Goal: Communication & Community: Participate in discussion

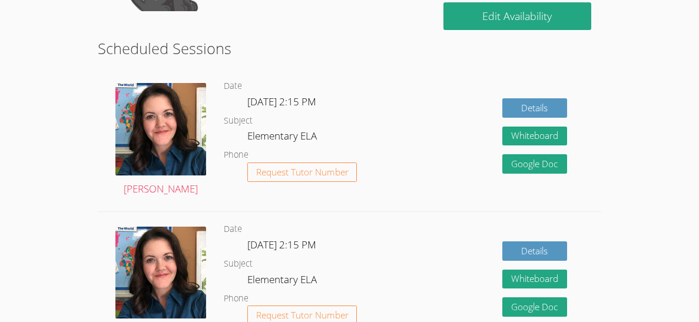
scroll to position [263, 0]
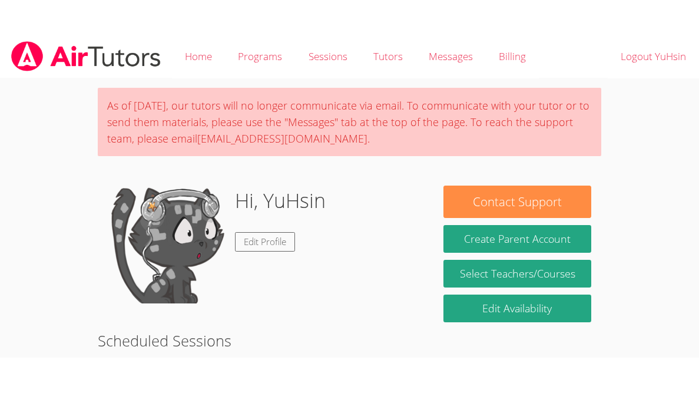
scroll to position [300, 0]
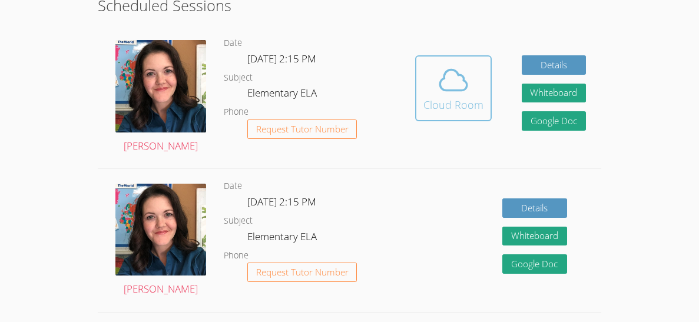
click at [447, 100] on div "Cloud Room" at bounding box center [453, 105] width 60 height 16
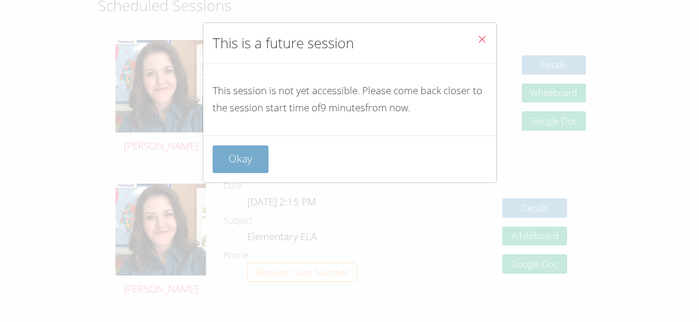
click at [233, 160] on button "Okay" at bounding box center [241, 159] width 57 height 28
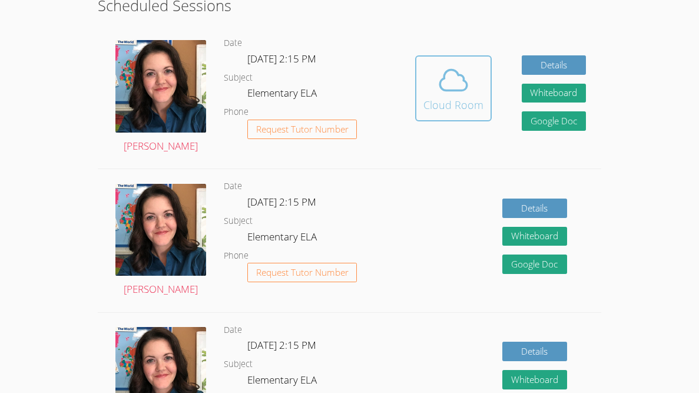
click at [457, 107] on div "Cloud Room" at bounding box center [453, 105] width 60 height 16
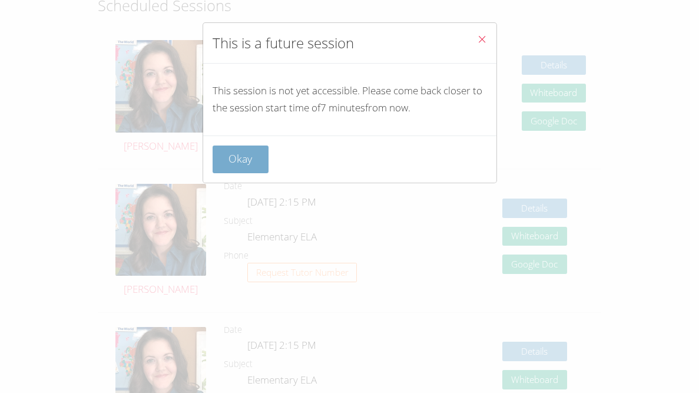
click at [235, 164] on button "Okay" at bounding box center [241, 159] width 57 height 28
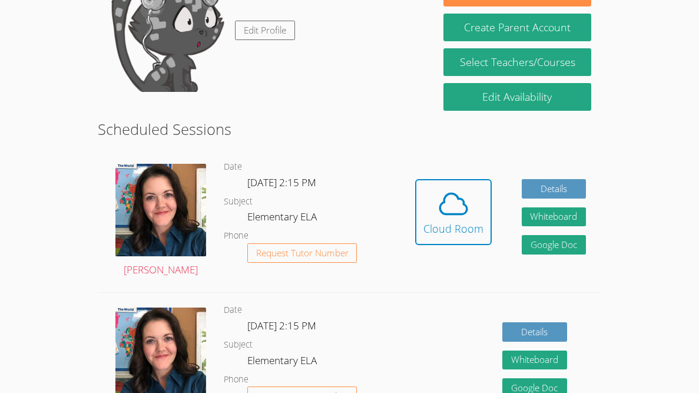
scroll to position [178, 0]
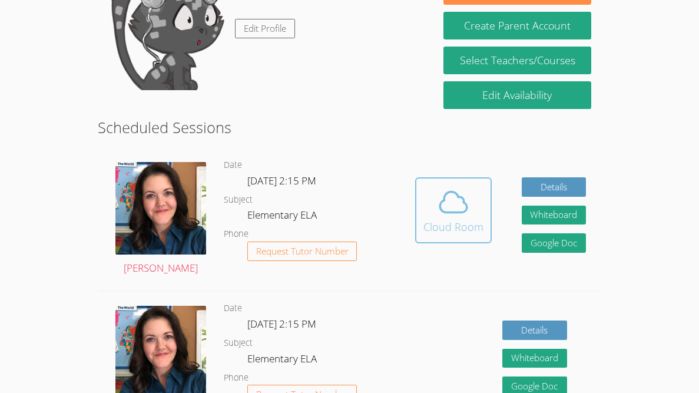
click at [419, 204] on button "Cloud Room" at bounding box center [453, 210] width 77 height 66
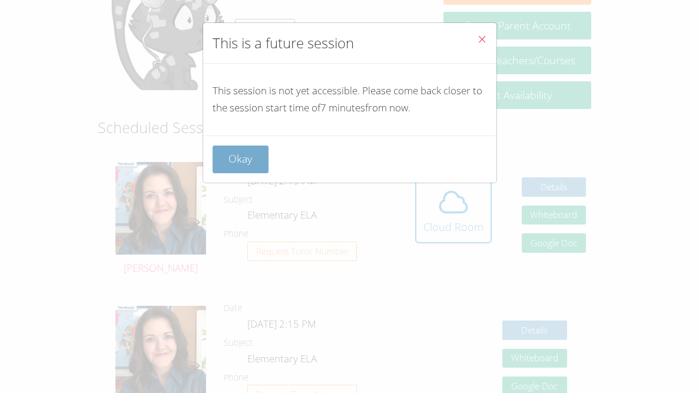
click at [255, 153] on button "Okay" at bounding box center [241, 159] width 57 height 28
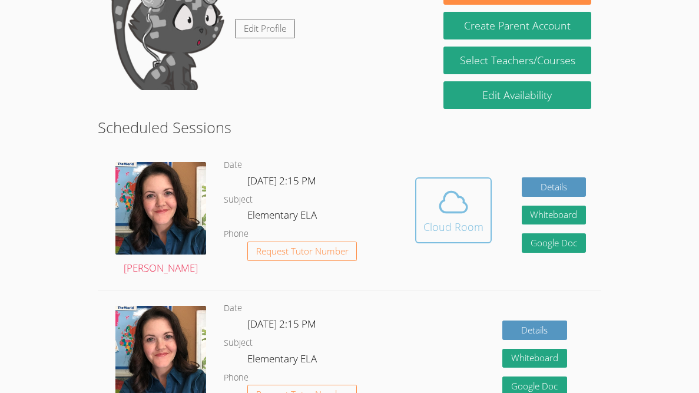
click at [415, 177] on button "Cloud Room" at bounding box center [453, 210] width 77 height 66
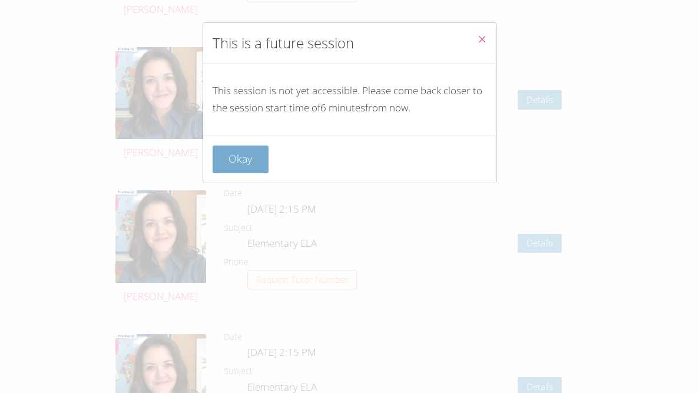
click at [247, 170] on button "Okay" at bounding box center [241, 159] width 57 height 28
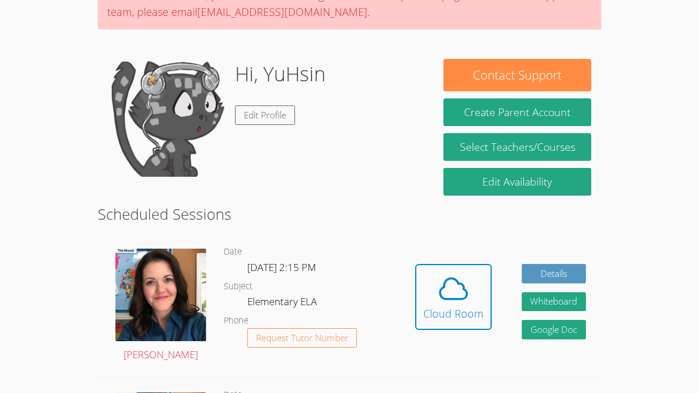
scroll to position [99, 0]
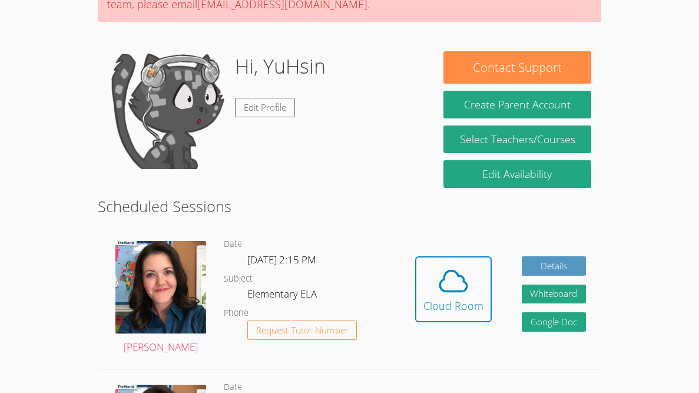
click at [415, 256] on button "Cloud Room" at bounding box center [453, 289] width 77 height 66
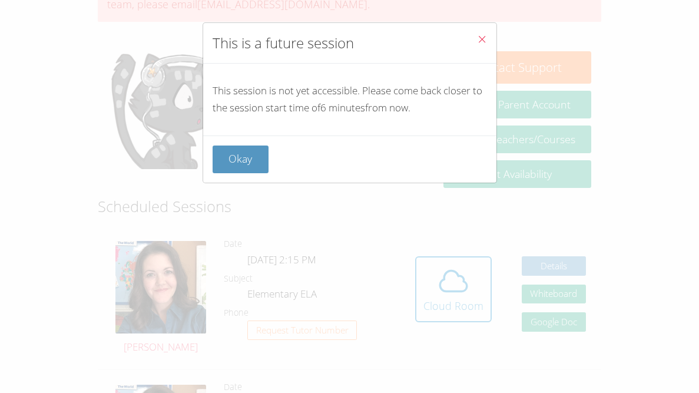
scroll to position [443, 0]
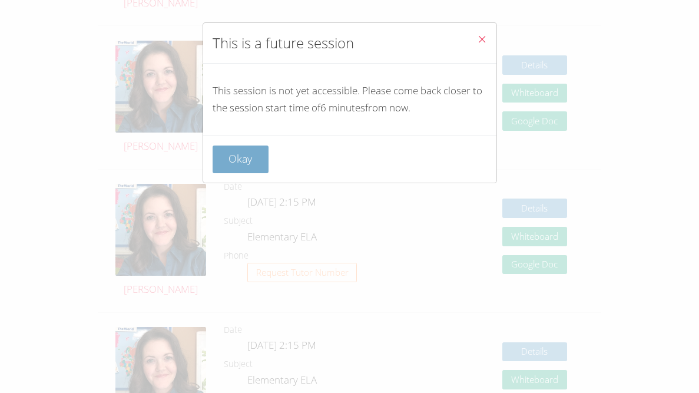
click at [245, 152] on button "Okay" at bounding box center [241, 159] width 57 height 28
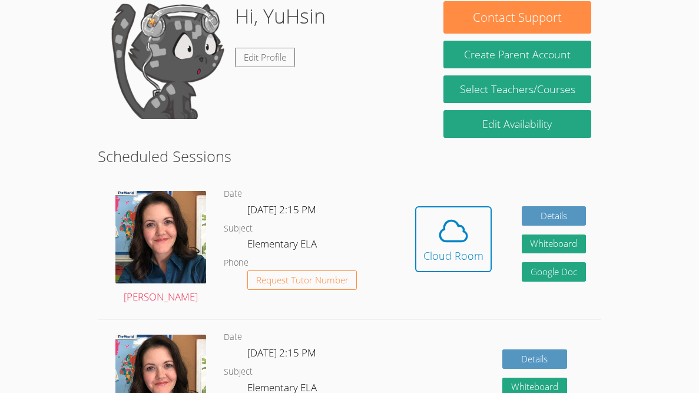
scroll to position [148, 0]
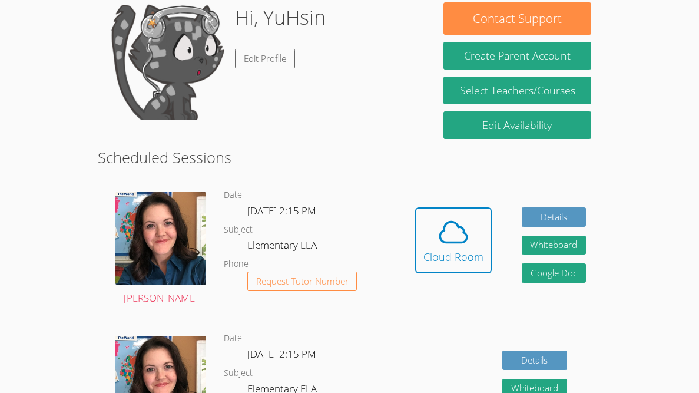
click at [415, 207] on button "Cloud Room" at bounding box center [453, 240] width 77 height 66
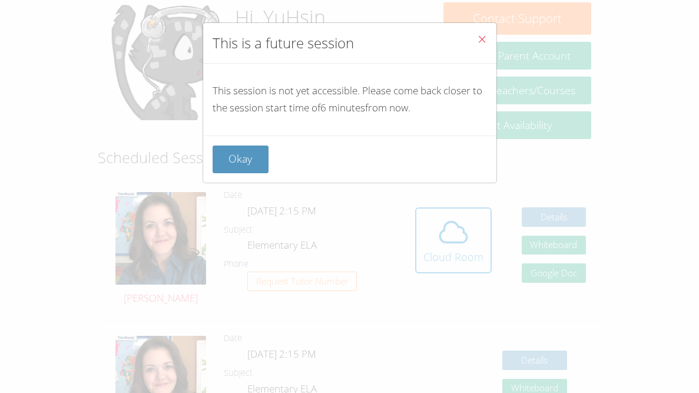
click at [245, 152] on button "Okay" at bounding box center [241, 159] width 57 height 28
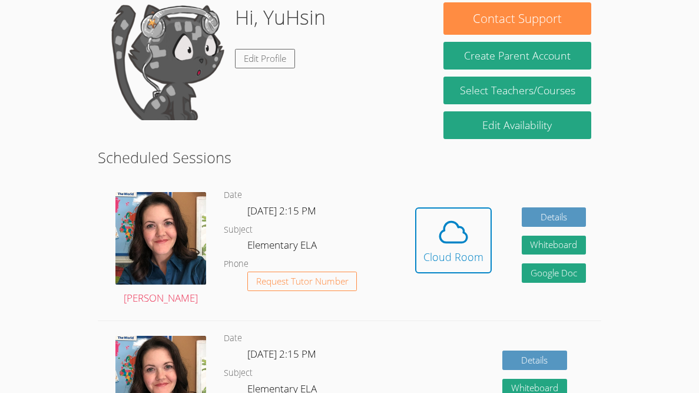
click at [415, 207] on button "Cloud Room" at bounding box center [453, 240] width 77 height 66
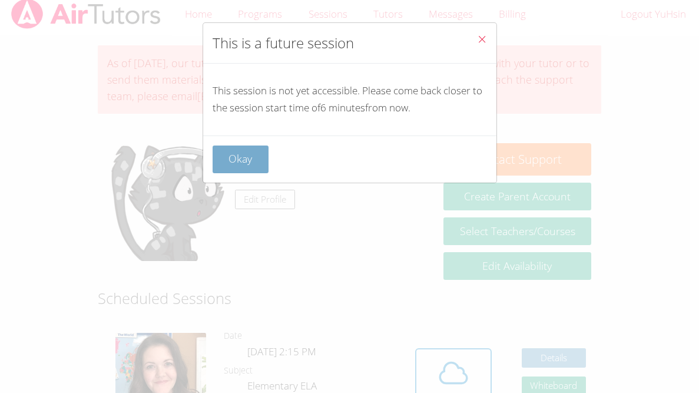
click at [243, 171] on button "Okay" at bounding box center [241, 159] width 57 height 28
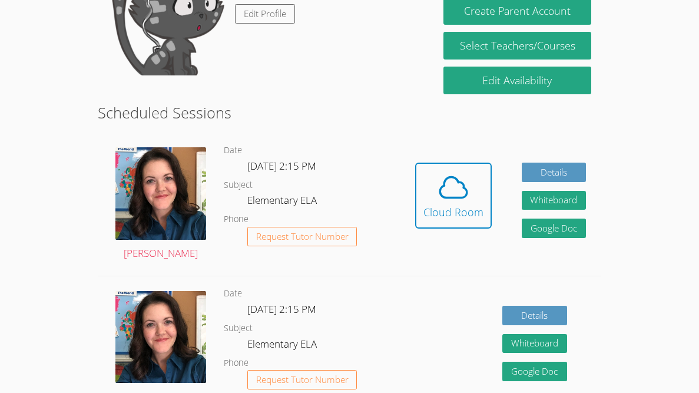
scroll to position [200, 0]
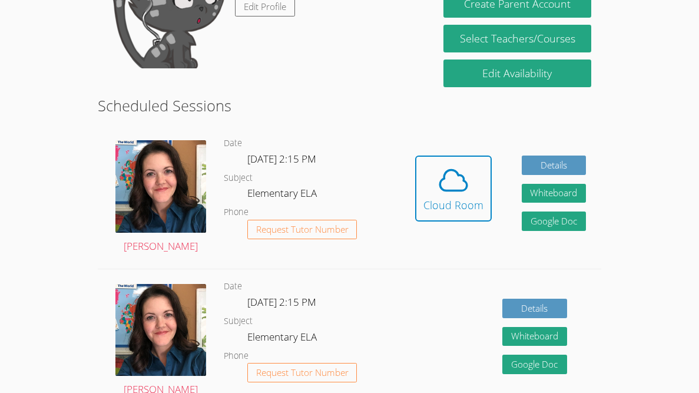
click at [415, 155] on button "Cloud Room" at bounding box center [453, 188] width 77 height 66
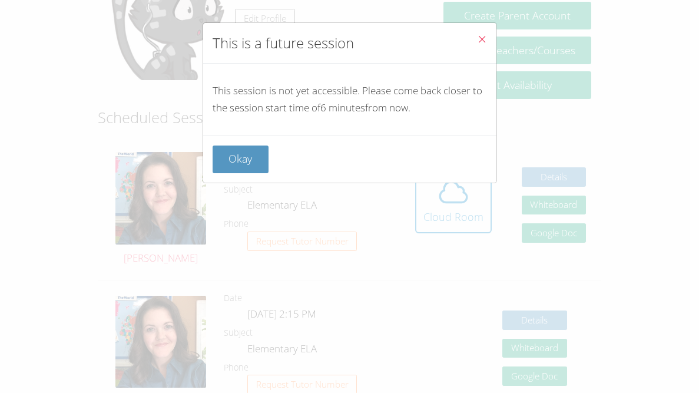
scroll to position [188, 0]
click at [245, 165] on button "Okay" at bounding box center [241, 159] width 57 height 28
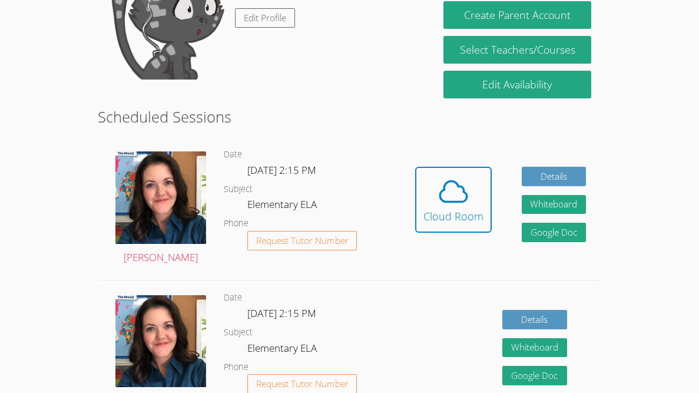
click at [415, 167] on button "Cloud Room" at bounding box center [453, 200] width 77 height 66
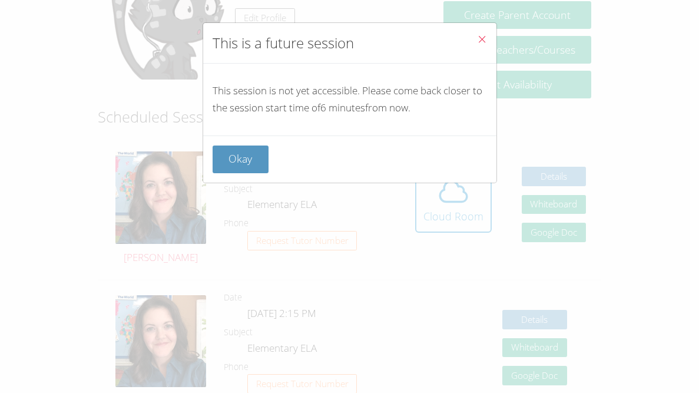
click at [245, 165] on button "Okay" at bounding box center [241, 159] width 57 height 28
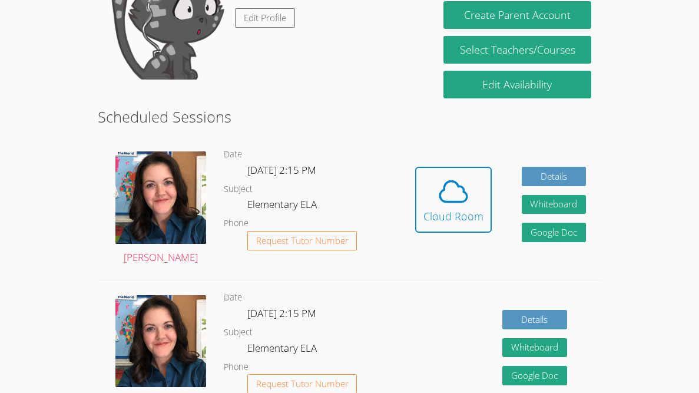
click at [415, 167] on button "Cloud Room" at bounding box center [453, 200] width 77 height 66
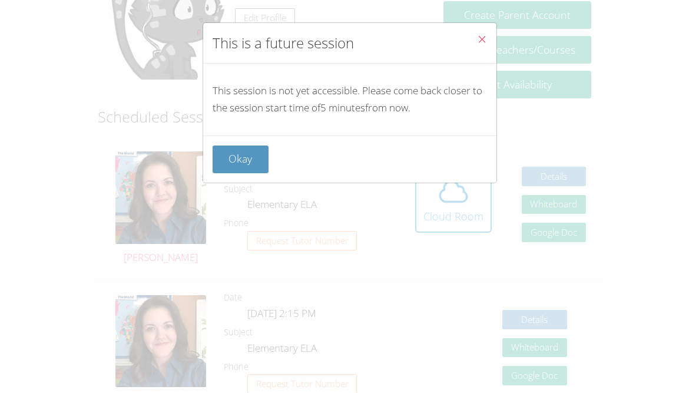
click at [245, 165] on button "Okay" at bounding box center [241, 159] width 57 height 28
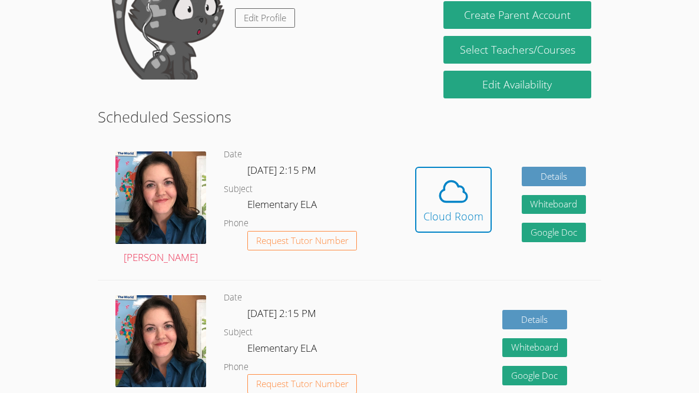
click at [415, 167] on button "Cloud Room" at bounding box center [453, 200] width 77 height 66
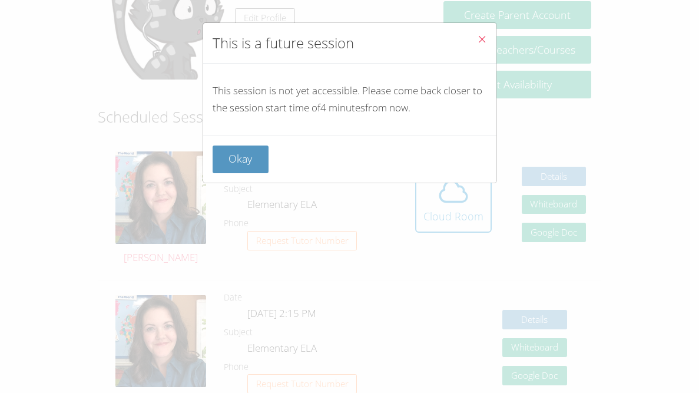
click at [245, 165] on button "Okay" at bounding box center [241, 159] width 57 height 28
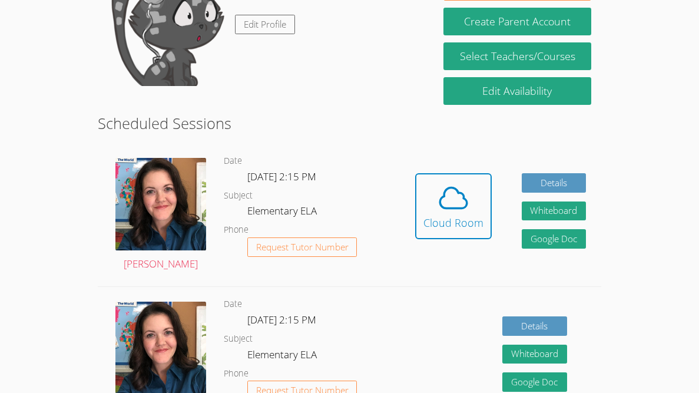
scroll to position [180, 0]
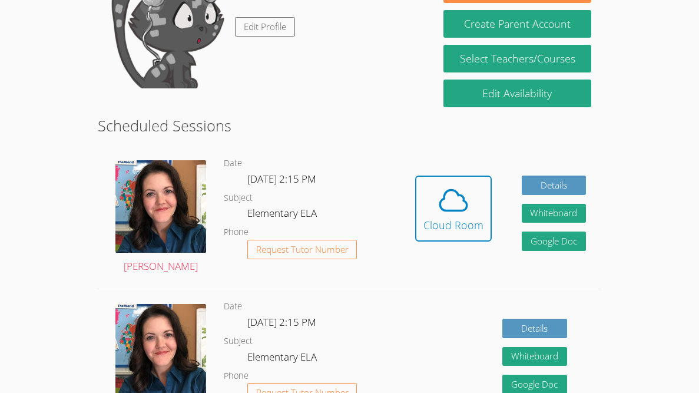
click at [415, 176] on button "Cloud Room" at bounding box center [453, 209] width 77 height 66
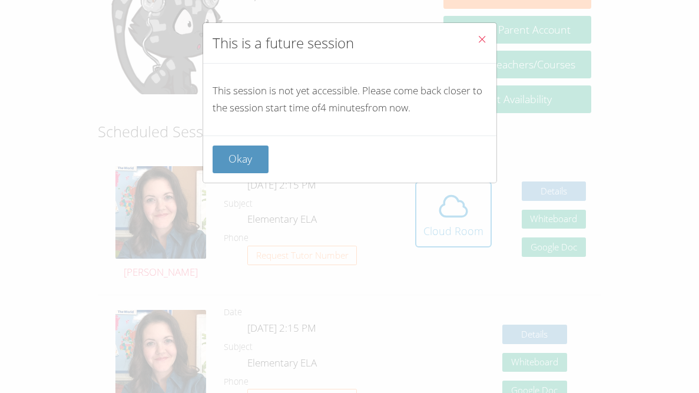
scroll to position [164, 0]
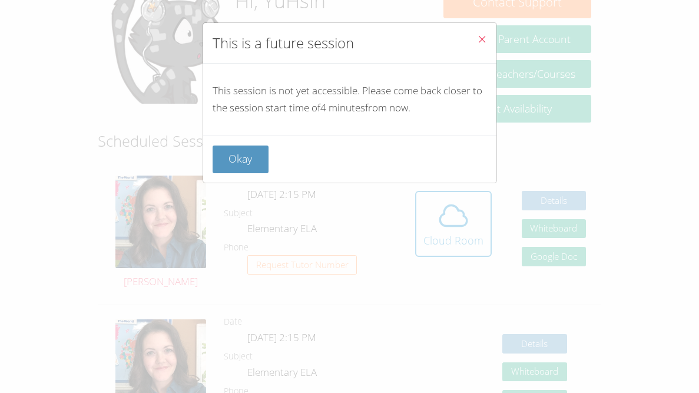
click at [245, 165] on button "Okay" at bounding box center [241, 159] width 57 height 28
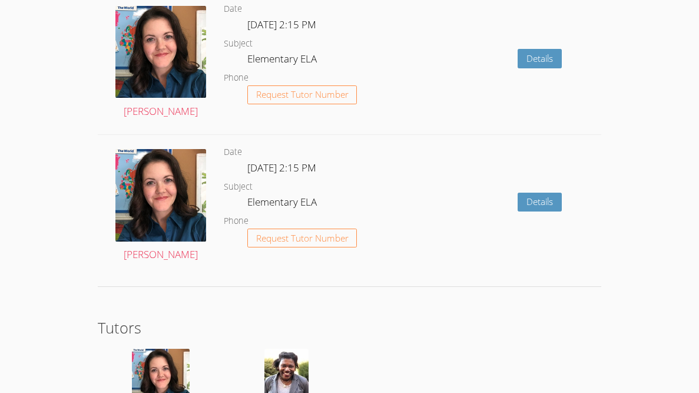
scroll to position [1570, 0]
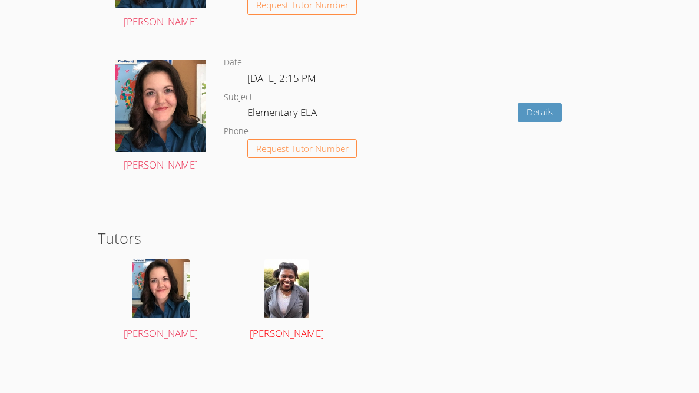
click at [300, 298] on img at bounding box center [286, 288] width 44 height 59
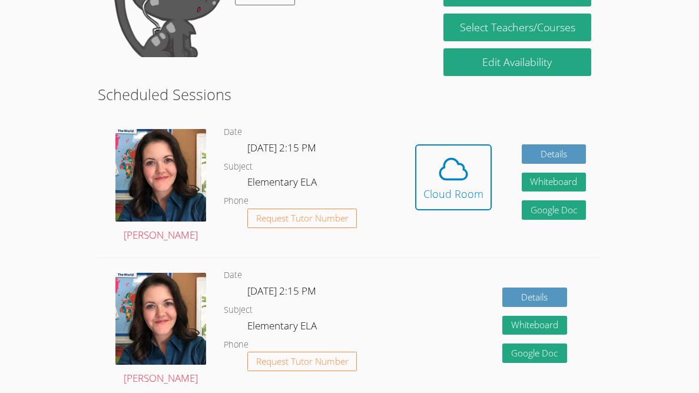
scroll to position [211, 0]
click at [441, 186] on div "Cloud Room" at bounding box center [453, 194] width 60 height 16
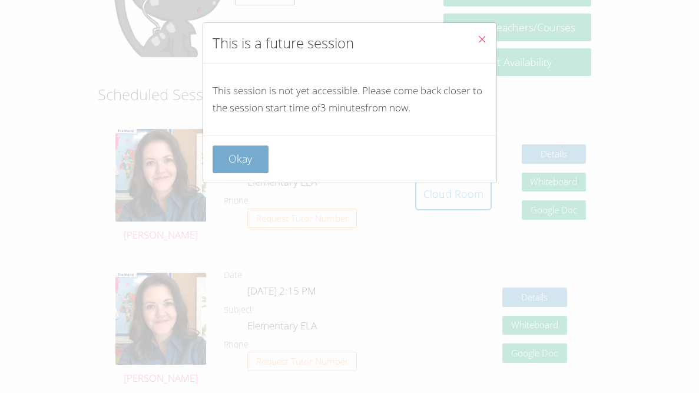
click at [230, 166] on button "Okay" at bounding box center [241, 159] width 57 height 28
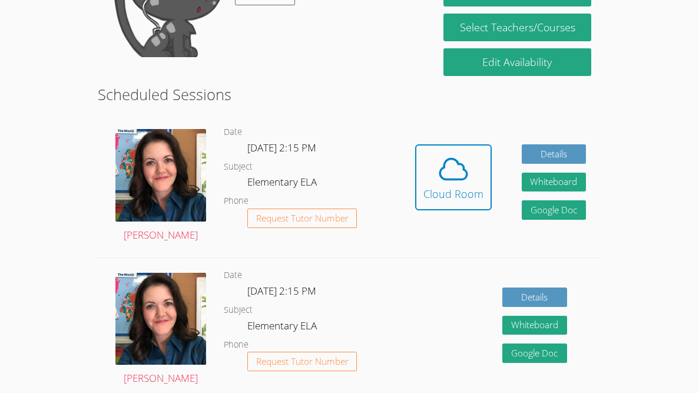
click at [415, 144] on button "Cloud Room" at bounding box center [453, 177] width 77 height 66
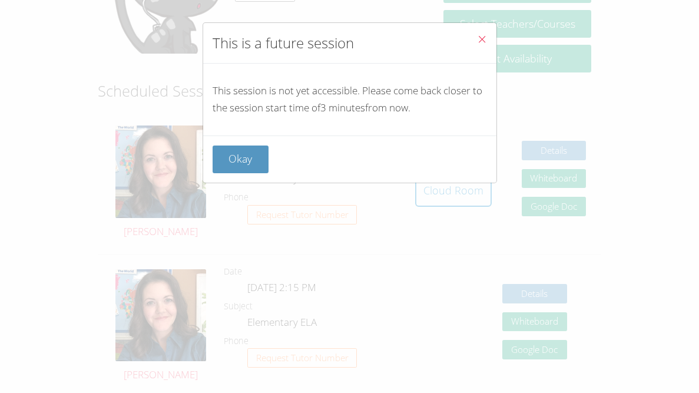
scroll to position [217, 0]
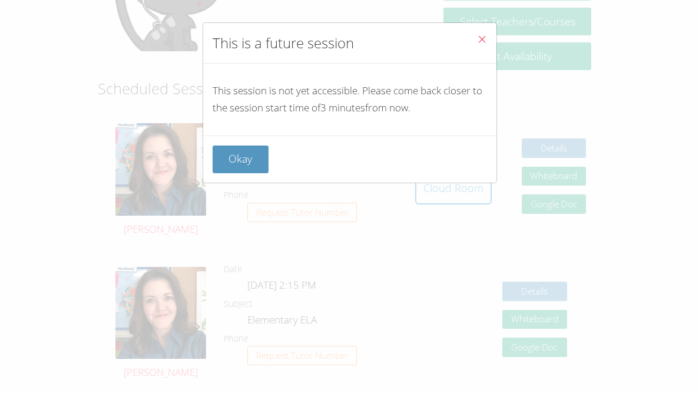
click at [230, 166] on button "Okay" at bounding box center [241, 159] width 57 height 28
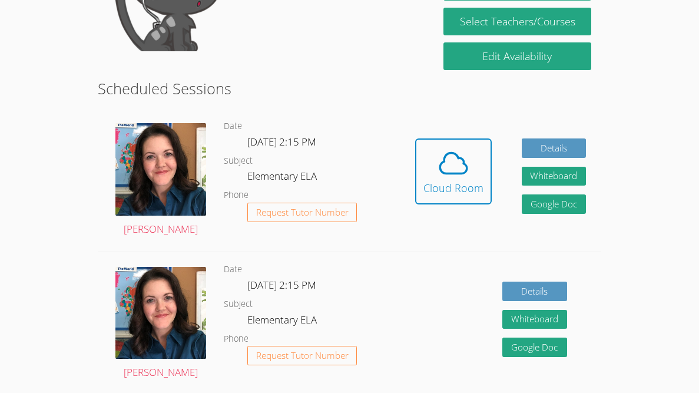
click at [415, 138] on button "Cloud Room" at bounding box center [453, 171] width 77 height 66
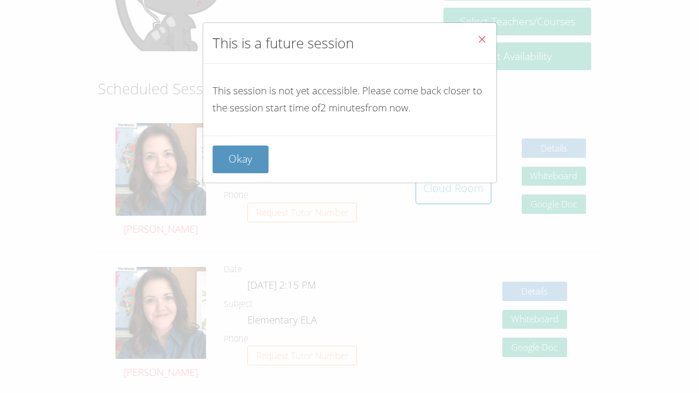
click at [243, 168] on button "Okay" at bounding box center [241, 159] width 57 height 28
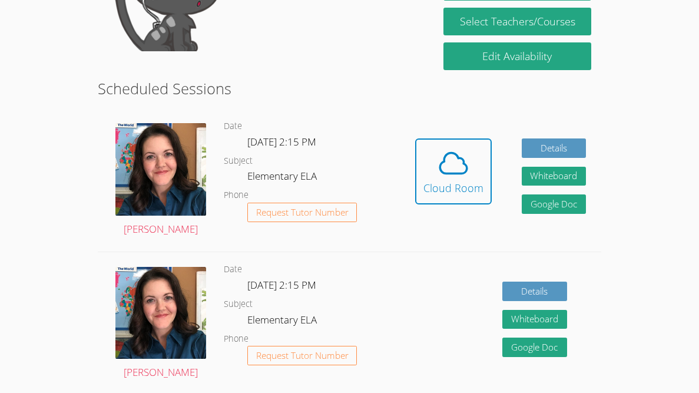
click at [415, 138] on button "Cloud Room" at bounding box center [453, 171] width 77 height 66
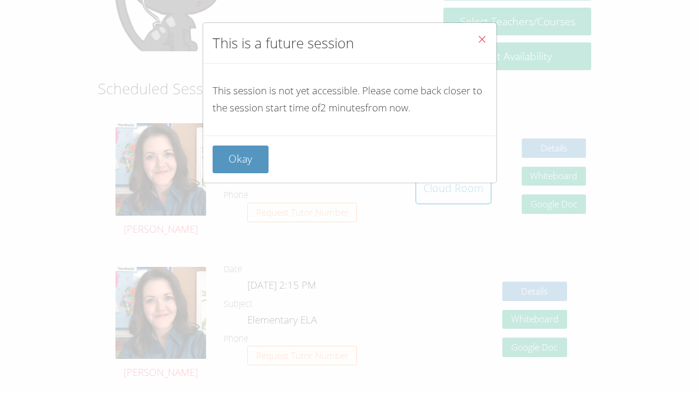
click at [244, 161] on button "Okay" at bounding box center [241, 159] width 57 height 28
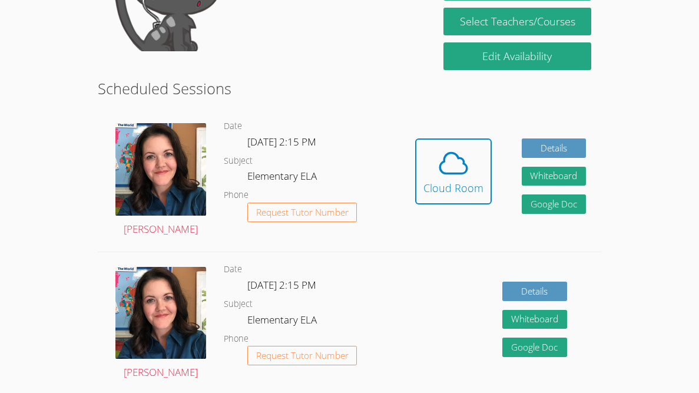
scroll to position [230, 0]
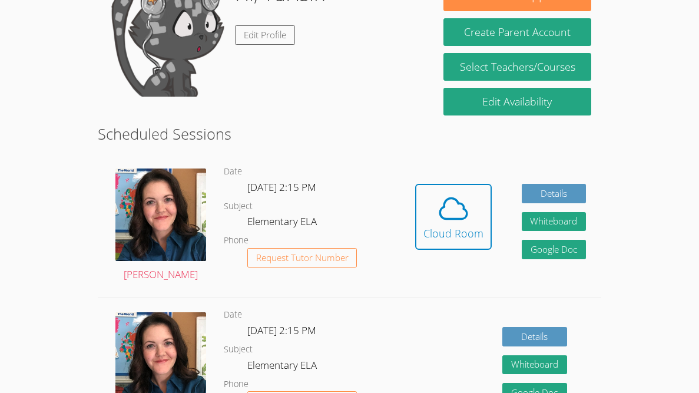
scroll to position [173, 0]
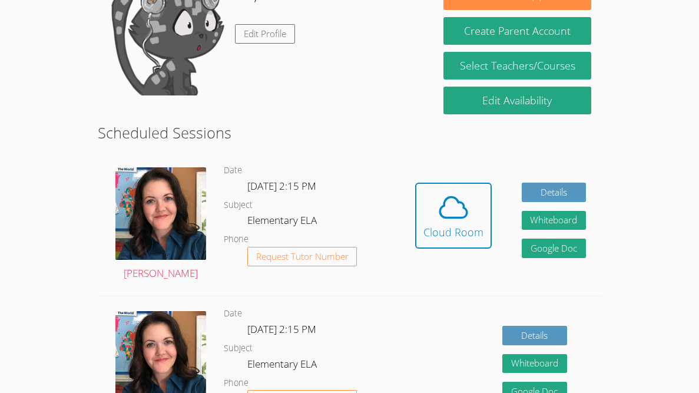
click at [412, 211] on div "Hidden Cloud Room Details Whiteboard Hidden Google Doc" at bounding box center [500, 224] width 201 height 143
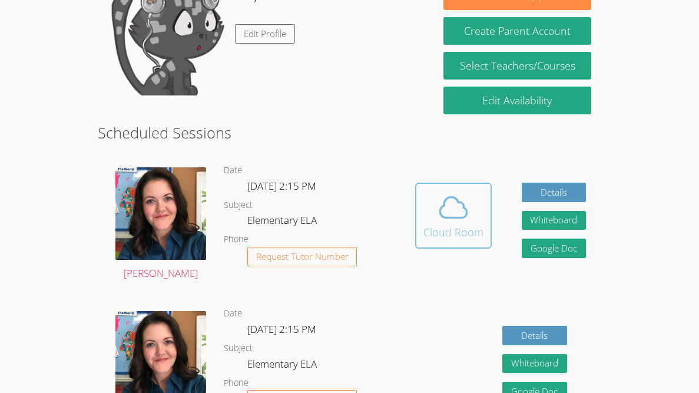
click at [451, 209] on icon at bounding box center [453, 207] width 33 height 33
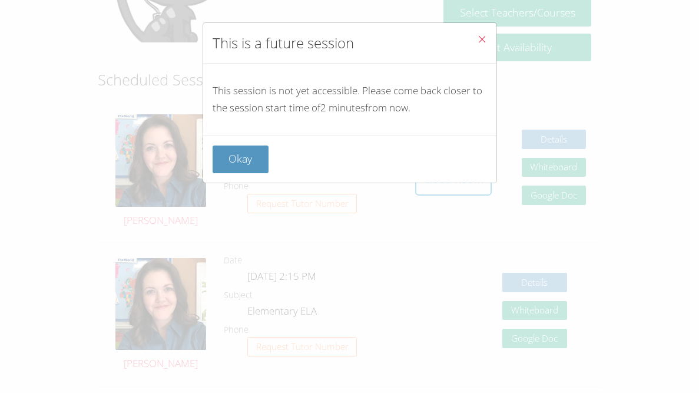
scroll to position [228, 0]
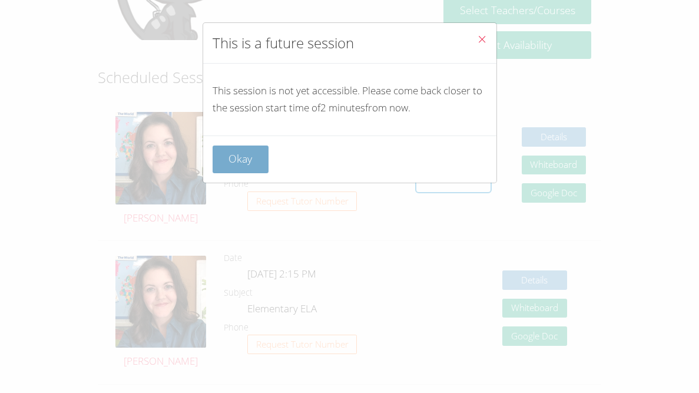
click at [229, 156] on button "Okay" at bounding box center [241, 159] width 57 height 28
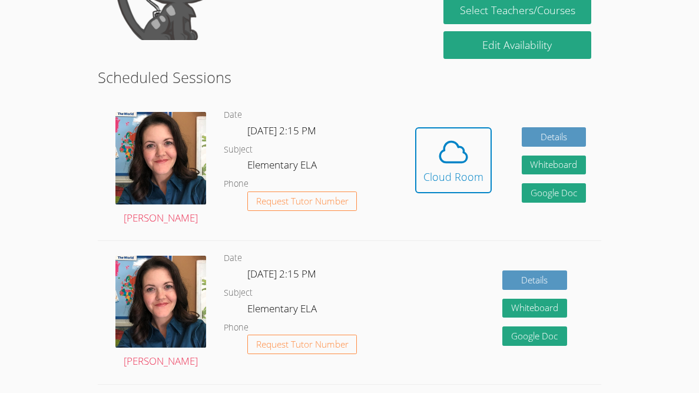
click at [415, 127] on button "Cloud Room" at bounding box center [453, 160] width 77 height 66
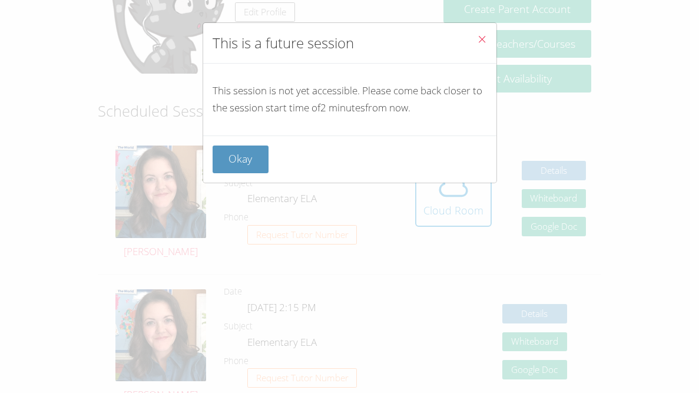
scroll to position [193, 0]
click at [227, 157] on button "Okay" at bounding box center [241, 159] width 57 height 28
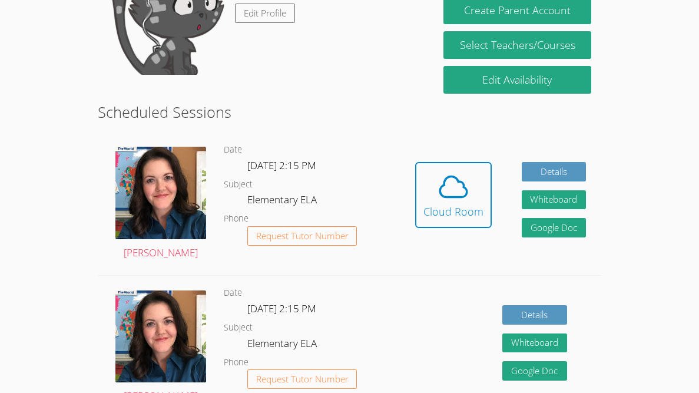
click at [415, 162] on button "Cloud Room" at bounding box center [453, 195] width 77 height 66
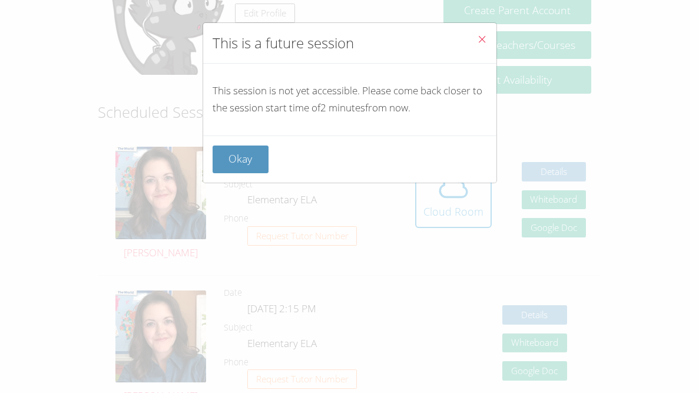
click at [227, 157] on button "Okay" at bounding box center [241, 159] width 57 height 28
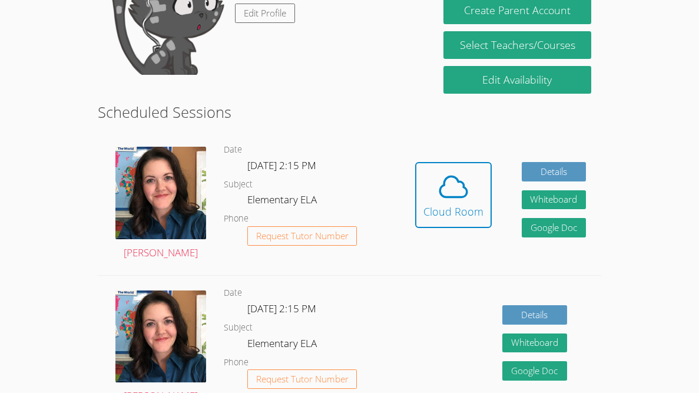
click at [415, 162] on button "Cloud Room" at bounding box center [453, 195] width 77 height 66
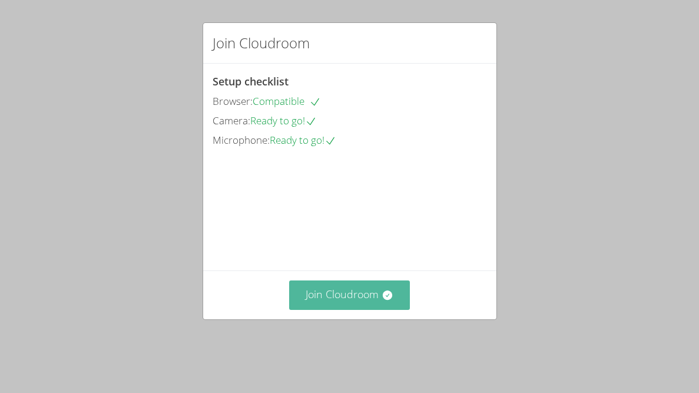
click at [383, 301] on icon at bounding box center [388, 295] width 12 height 12
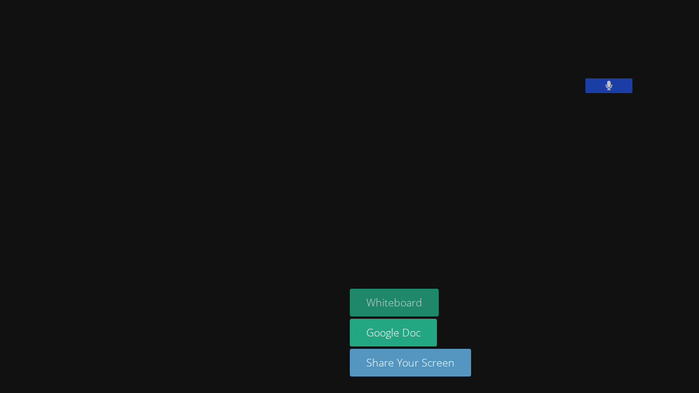
click at [350, 299] on button "Whiteboard" at bounding box center [394, 303] width 89 height 28
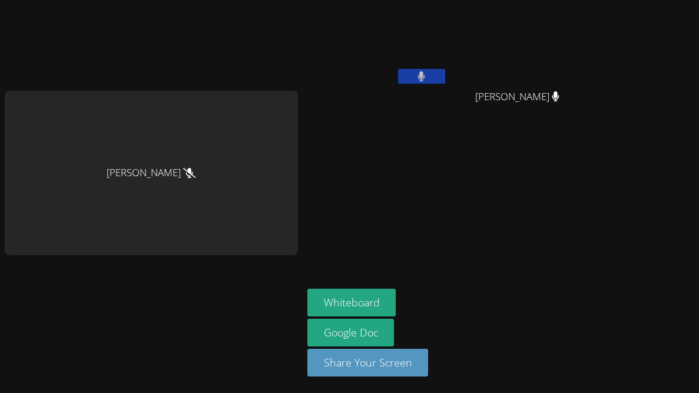
click at [418, 71] on icon at bounding box center [422, 76] width 8 height 10
click at [319, 143] on aside "YuHsin Wu Soham Ghimire Soham Ghimire Whiteboard Google Doc Share Your Screen" at bounding box center [450, 196] width 294 height 393
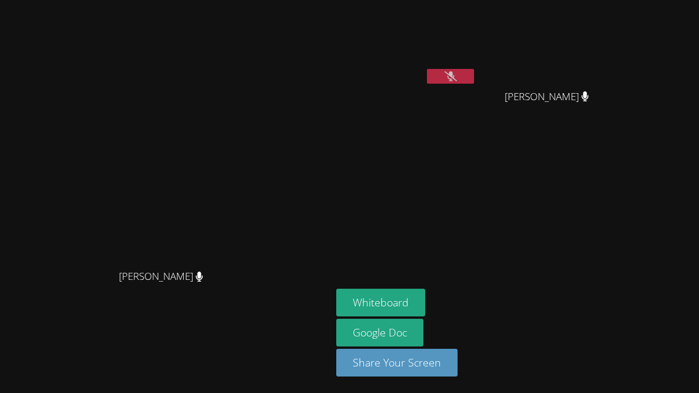
click at [457, 74] on icon at bounding box center [451, 76] width 12 height 10
